Goal: Task Accomplishment & Management: Manage account settings

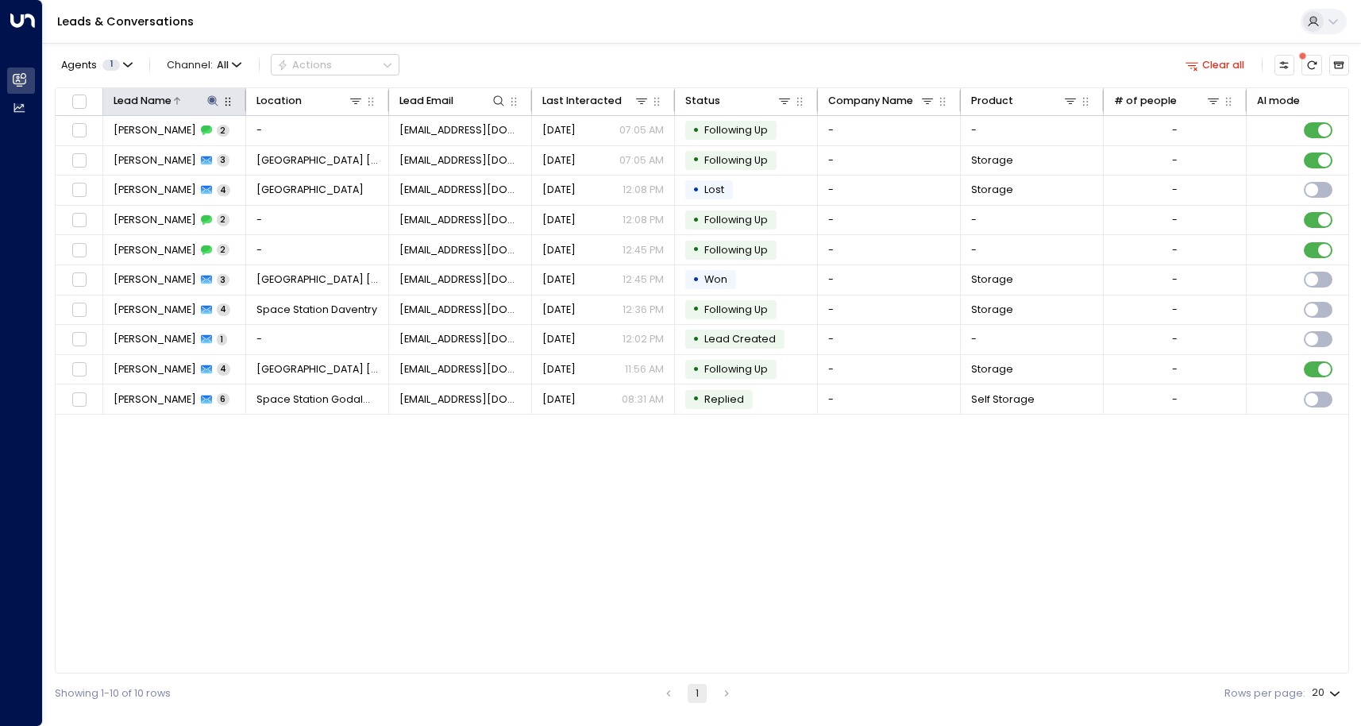
click at [208, 102] on icon at bounding box center [213, 101] width 13 height 13
click at [307, 157] on icon "button" at bounding box center [301, 153] width 13 height 13
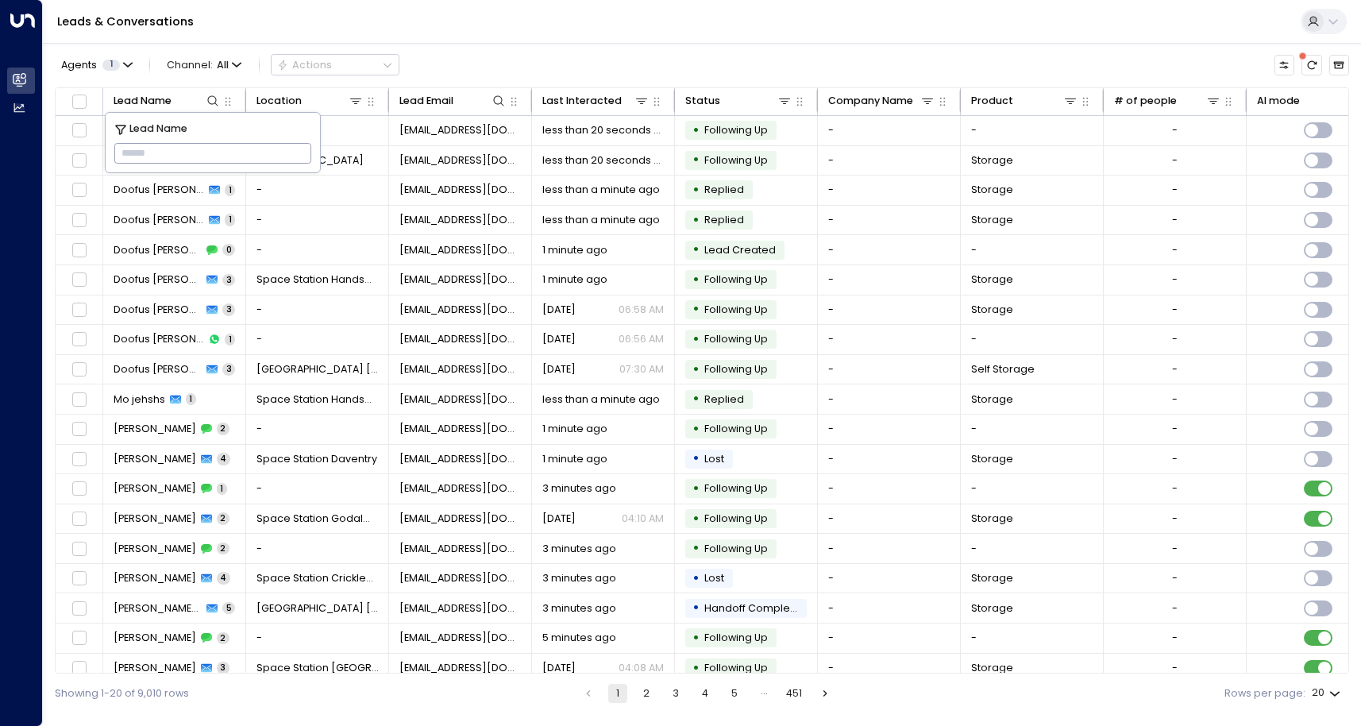
click at [175, 146] on input "text" at bounding box center [212, 154] width 197 height 28
type input "*******"
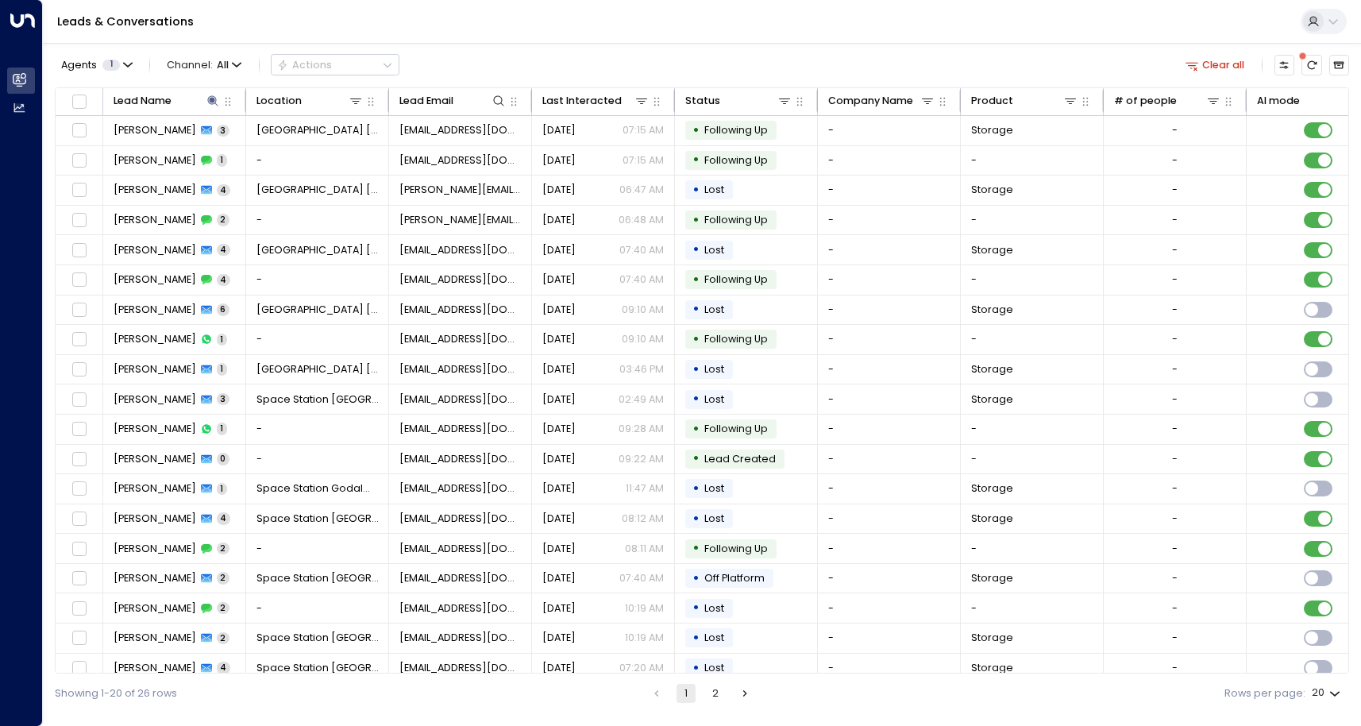
click at [577, 65] on div "Agents 1 Channel: All Actions Clear all" at bounding box center [702, 65] width 1295 height 30
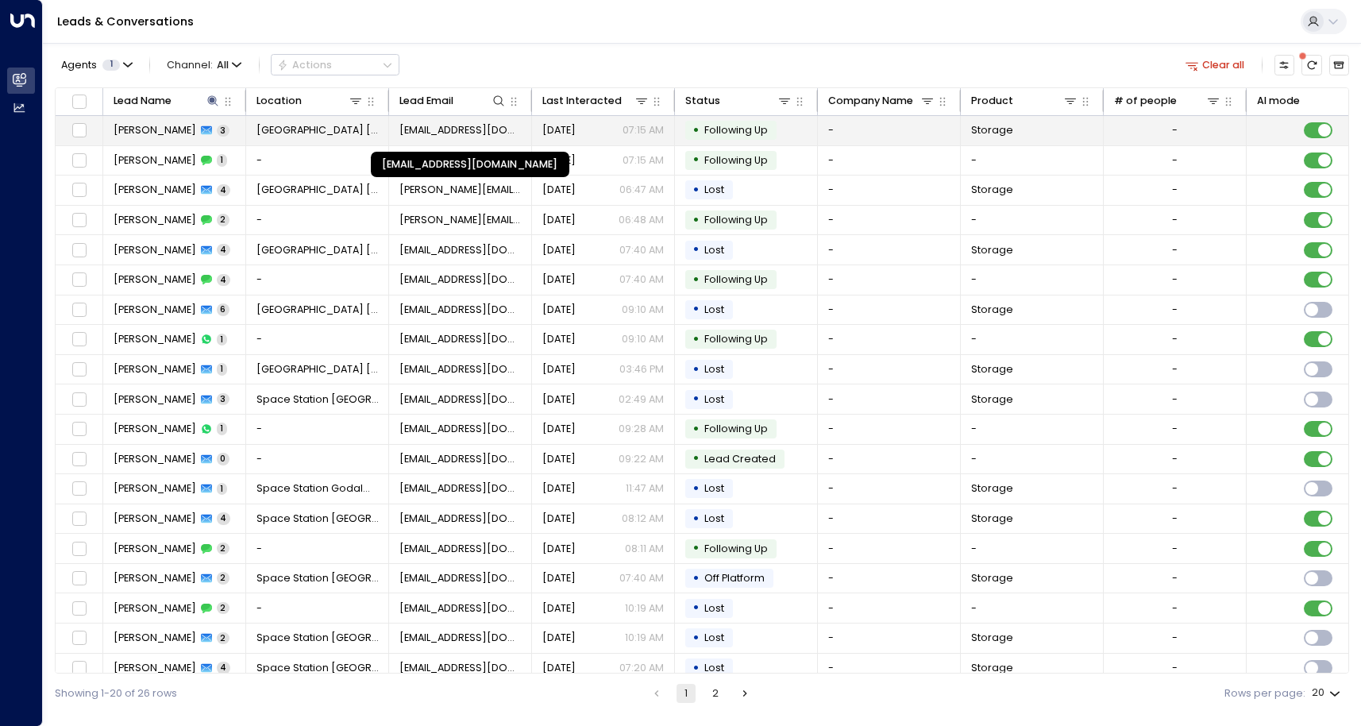
click at [491, 137] on span "[EMAIL_ADDRESS][DOMAIN_NAME]" at bounding box center [461, 130] width 122 height 14
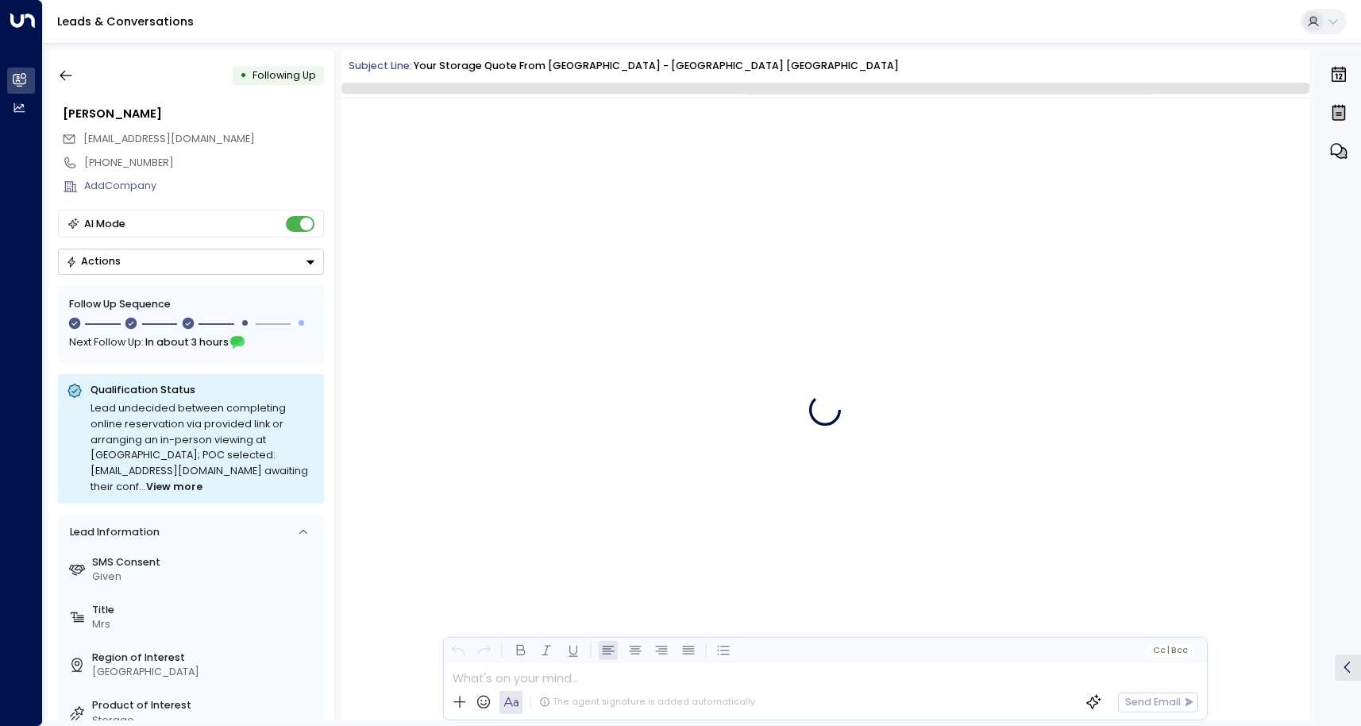
scroll to position [1501, 0]
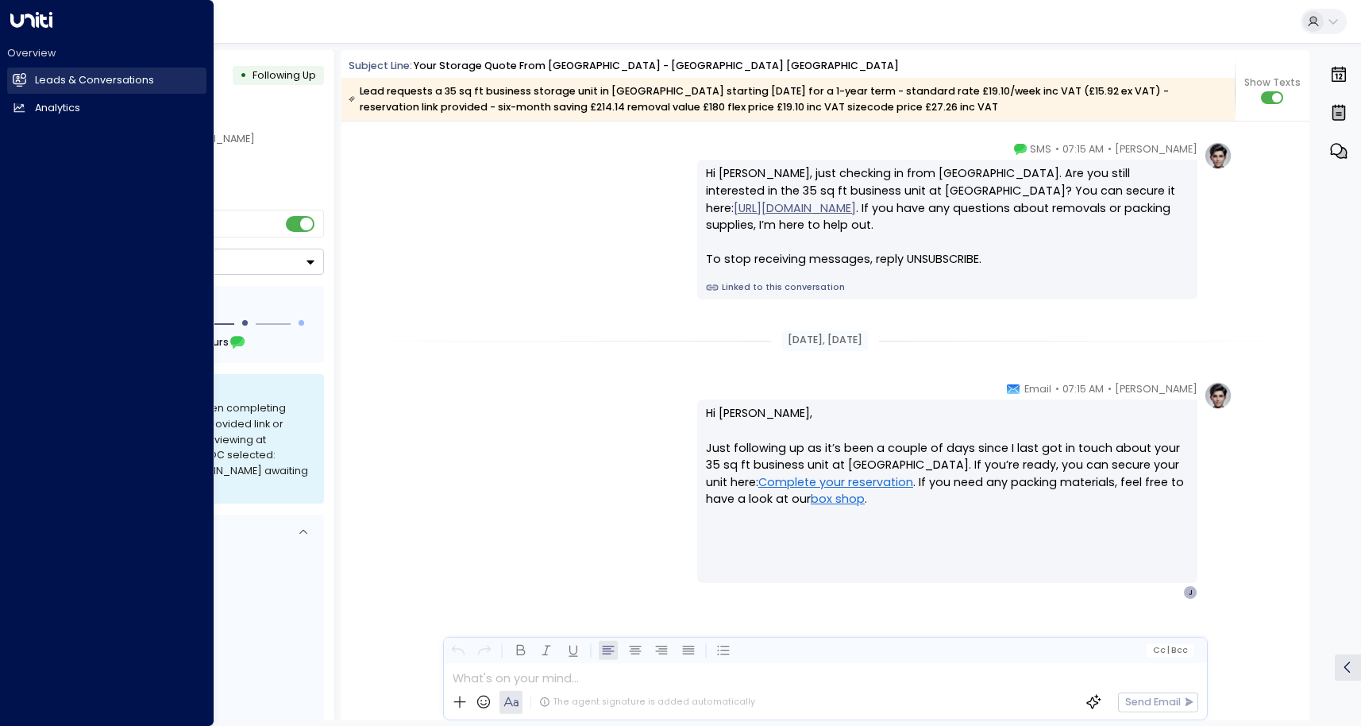
click at [32, 79] on link "Leads & Conversations Leads & Conversations" at bounding box center [106, 81] width 199 height 26
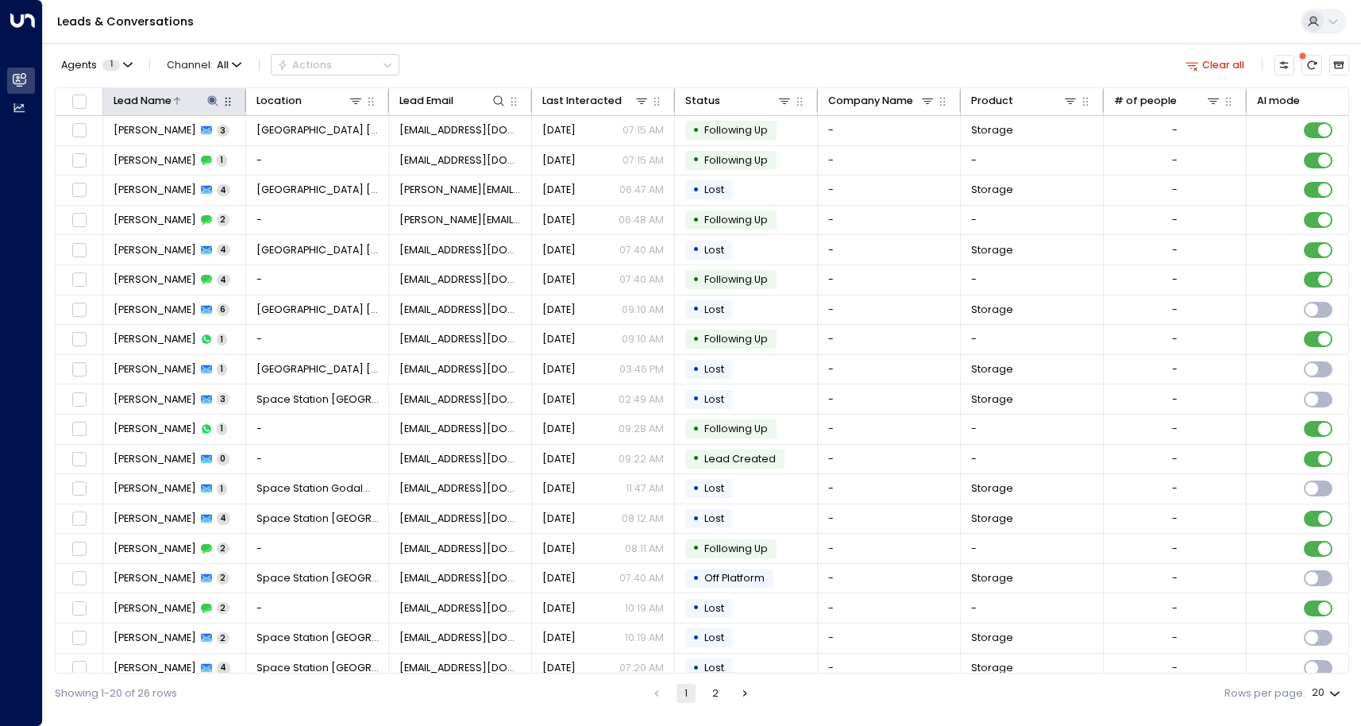
click at [211, 103] on icon at bounding box center [213, 101] width 13 height 13
drag, startPoint x: 206, startPoint y: 149, endPoint x: -202, endPoint y: 73, distance: 414.4
click at [0, 73] on html "Overview Leads & Conversations Leads & Conversations Analytics Analytics Leads …" at bounding box center [680, 356] width 1361 height 713
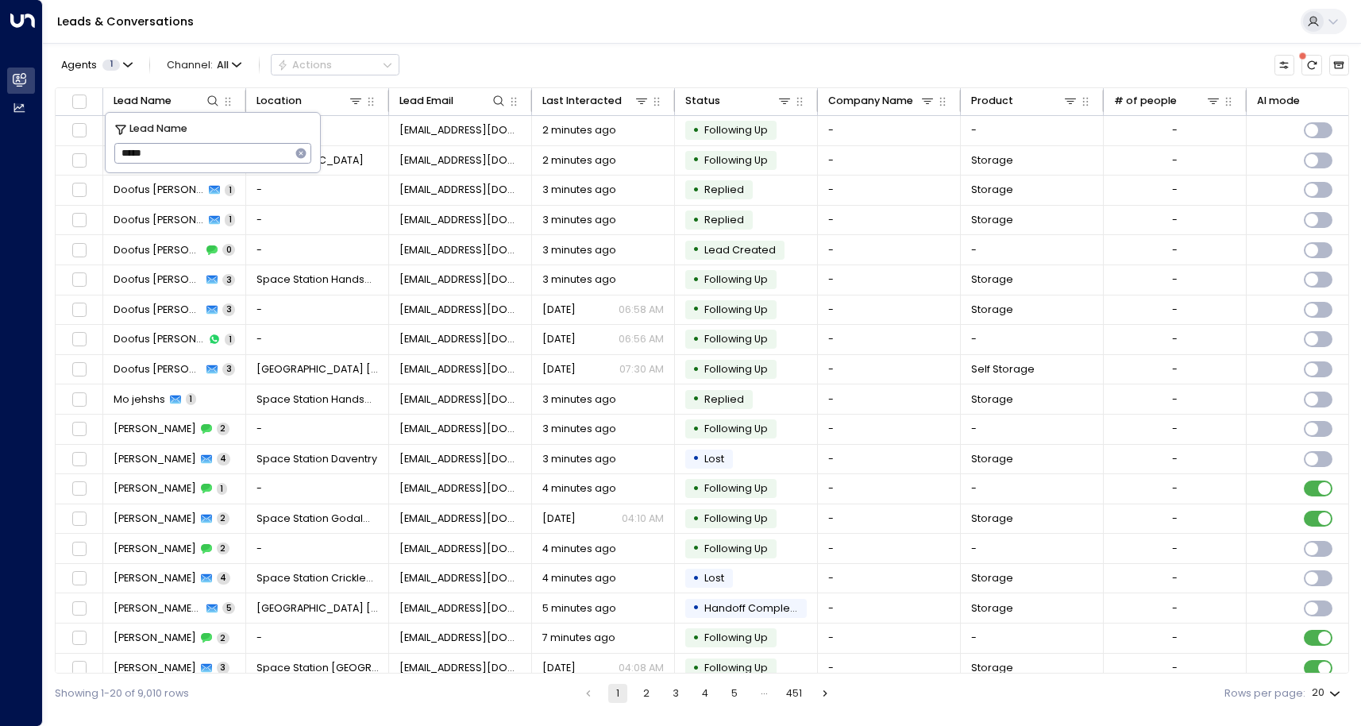
type input "*****"
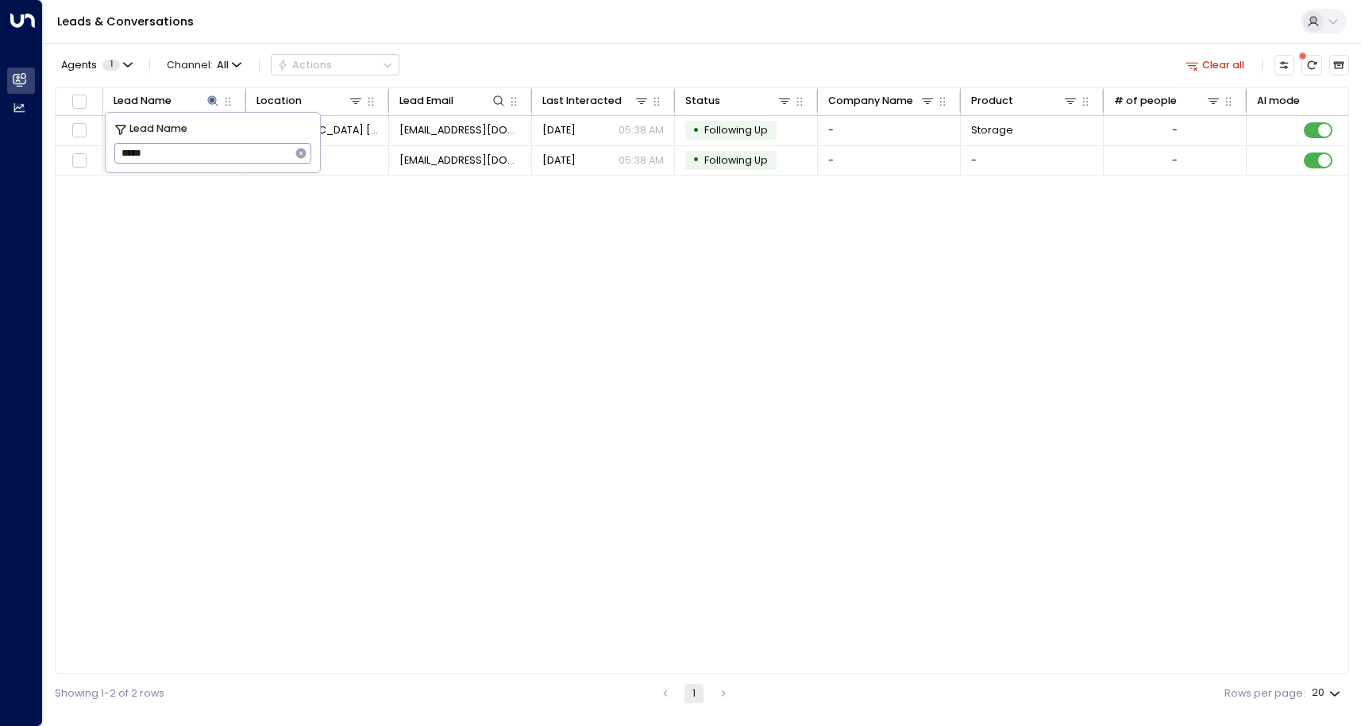
drag, startPoint x: 309, startPoint y: 334, endPoint x: 298, endPoint y: 318, distance: 20.0
click at [309, 335] on div "Lead Name Location Lead Email Last Interacted Status Company Name Product # of …" at bounding box center [702, 380] width 1295 height 587
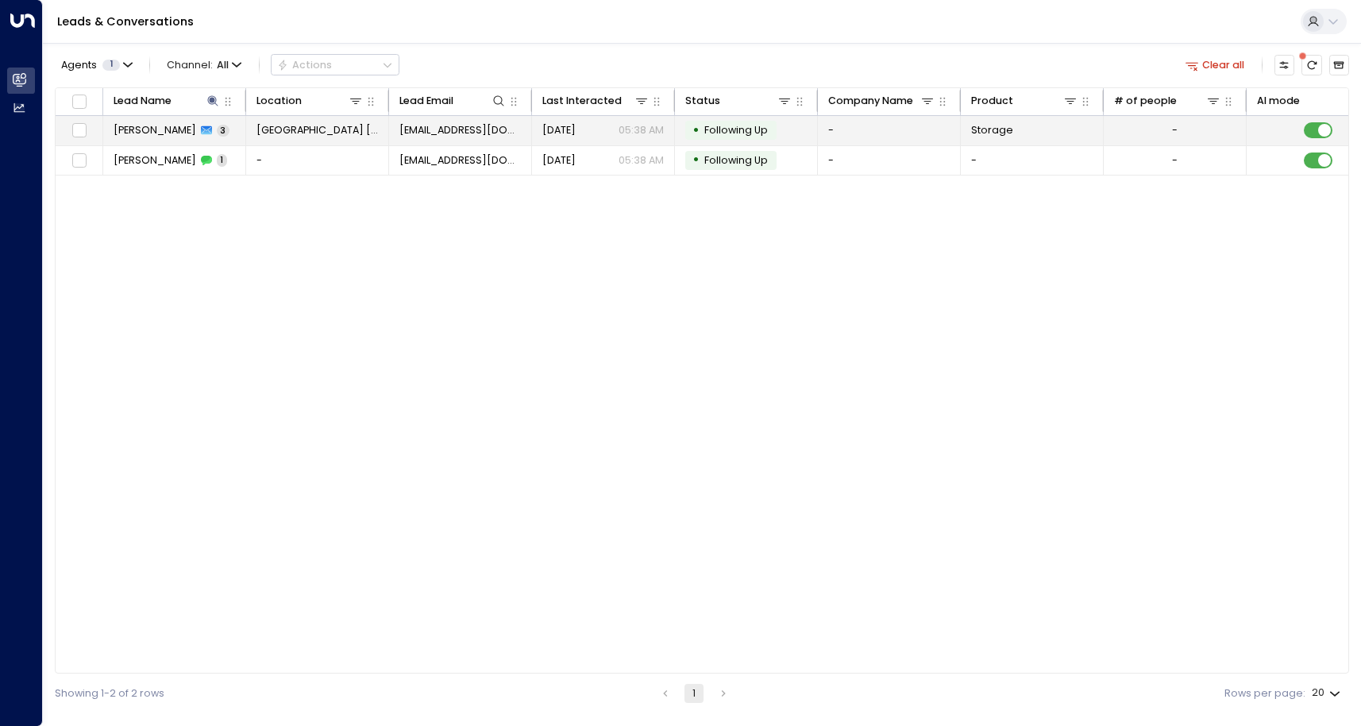
click at [236, 138] on td "[PERSON_NAME] 3" at bounding box center [174, 130] width 143 height 29
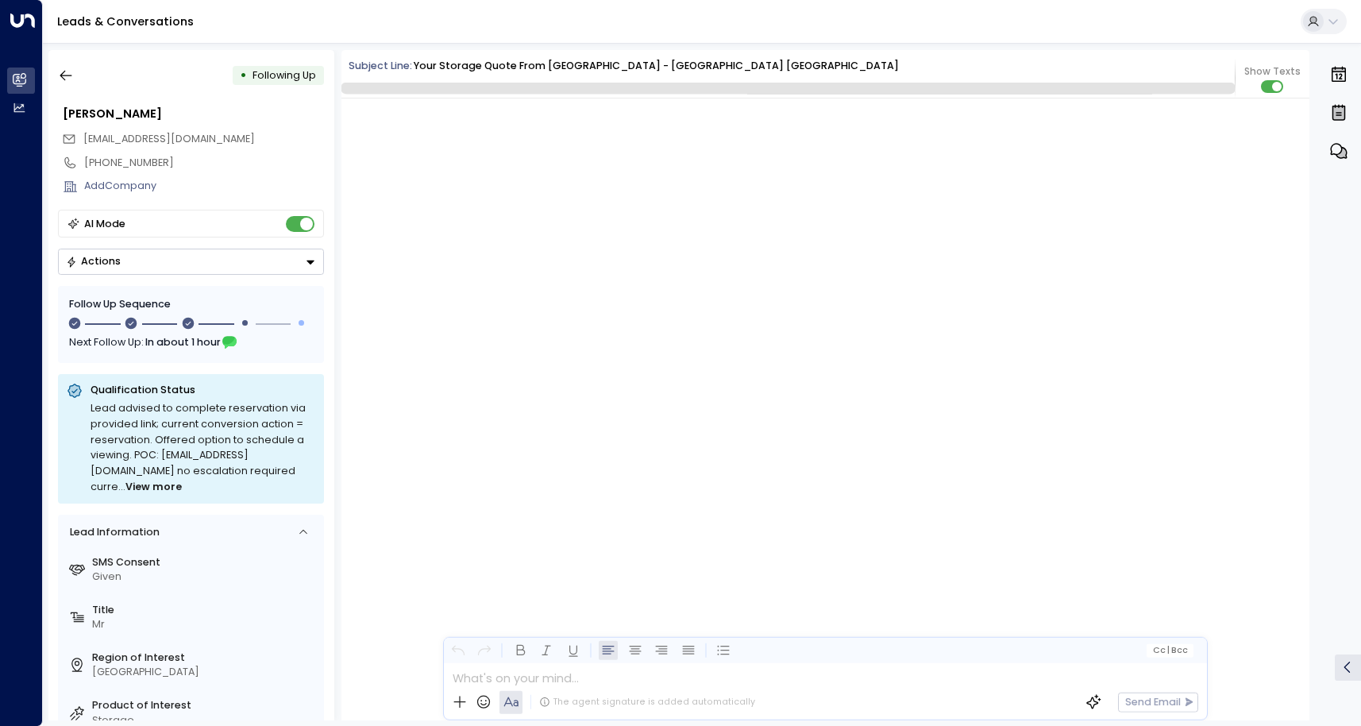
scroll to position [1604, 0]
